Goal: Entertainment & Leisure: Consume media (video, audio)

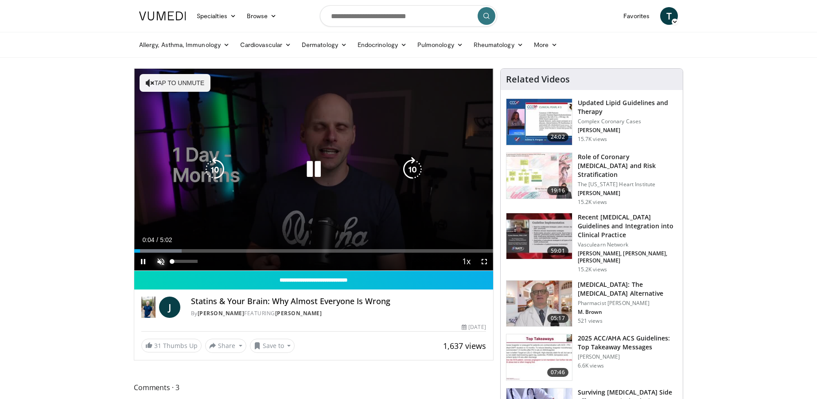
click at [158, 261] on span "Video Player" at bounding box center [161, 262] width 18 height 18
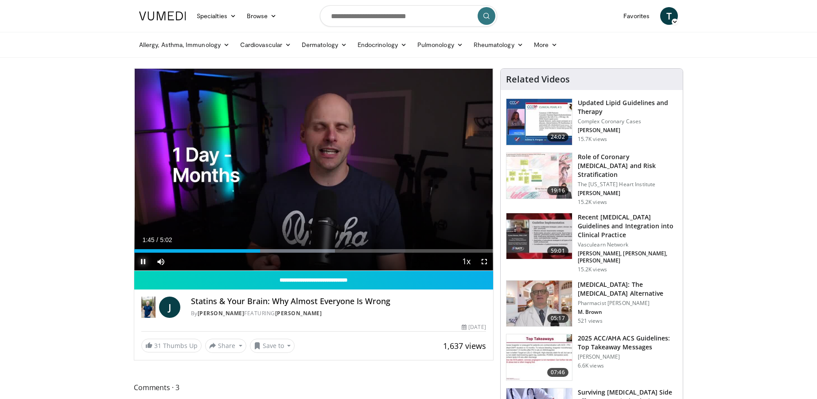
click at [144, 261] on span "Video Player" at bounding box center [143, 262] width 18 height 18
